Goal: Go to known website: Go to known website

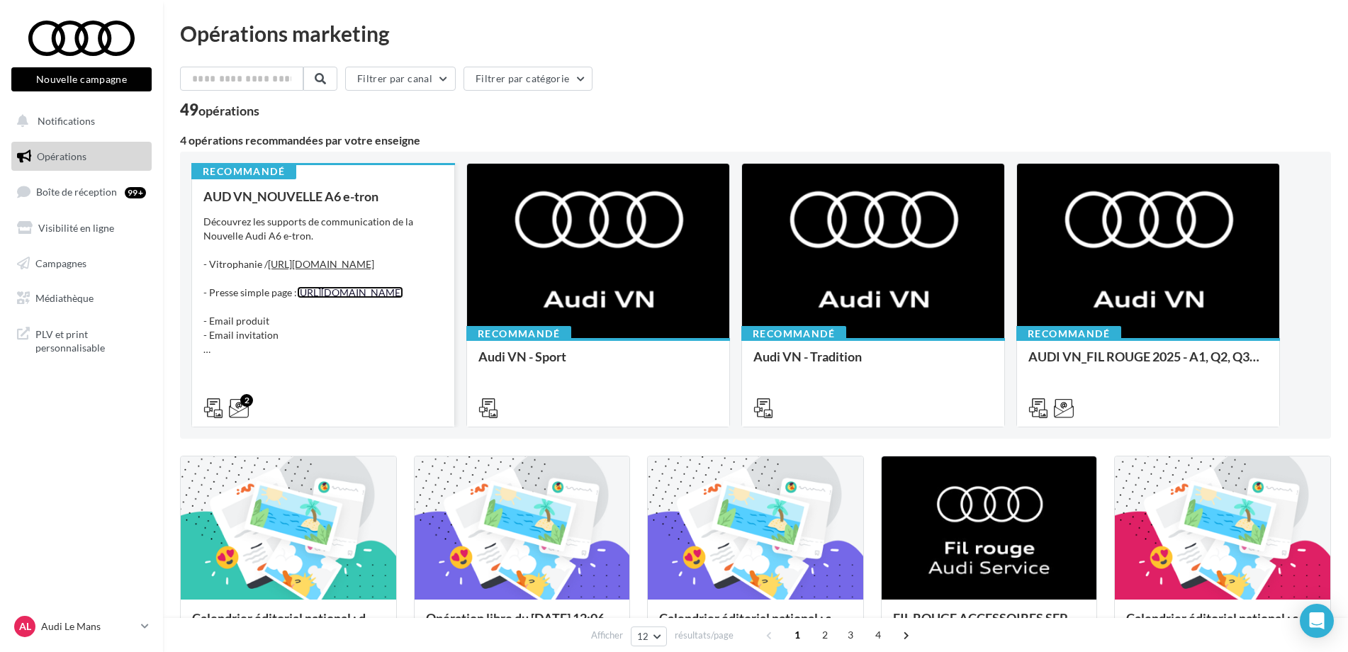
click at [348, 298] on link "https://audi.get-it-solutions.com/accueil/10410-.html?adtoken=8e8204871222da9a7…" at bounding box center [350, 292] width 106 height 12
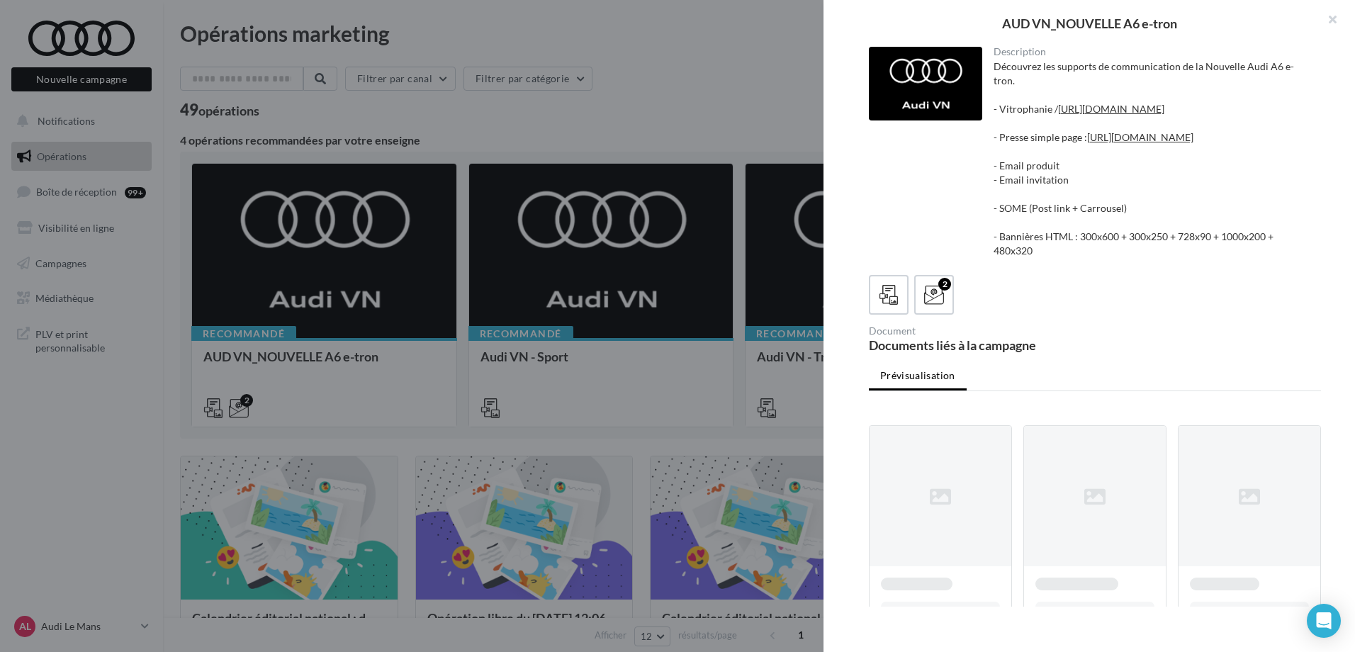
scroll to position [122, 0]
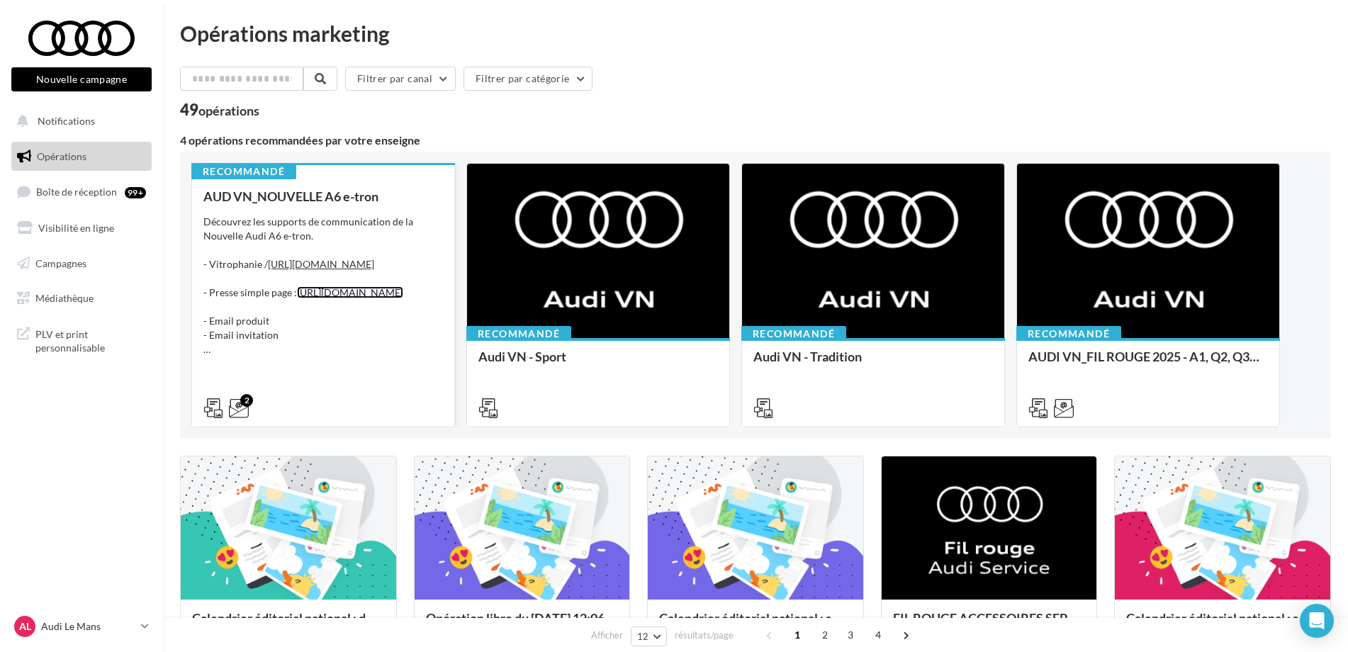
click at [336, 298] on link "[URL][DOMAIN_NAME]" at bounding box center [350, 292] width 106 height 12
